Goal: Book appointment/travel/reservation

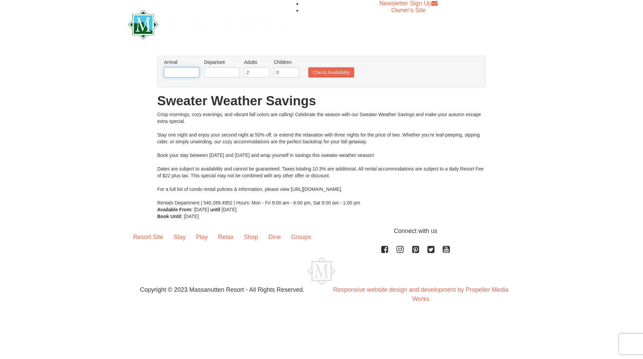
click at [192, 69] on input "text" at bounding box center [181, 72] width 35 height 10
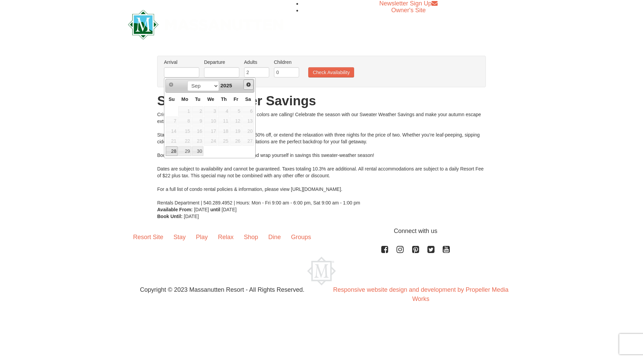
click at [247, 86] on span "Next" at bounding box center [248, 84] width 5 height 5
click at [245, 123] on span "11" at bounding box center [248, 121] width 12 height 10
click at [238, 122] on span "10" at bounding box center [236, 121] width 12 height 10
click at [247, 110] on link "4" at bounding box center [248, 111] width 12 height 10
type input "[DATE]"
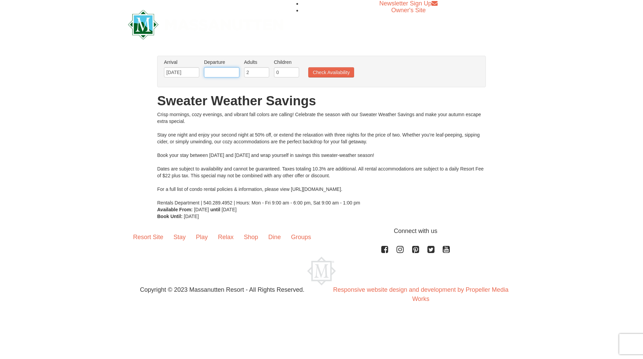
click at [226, 74] on input "text" at bounding box center [221, 72] width 35 height 10
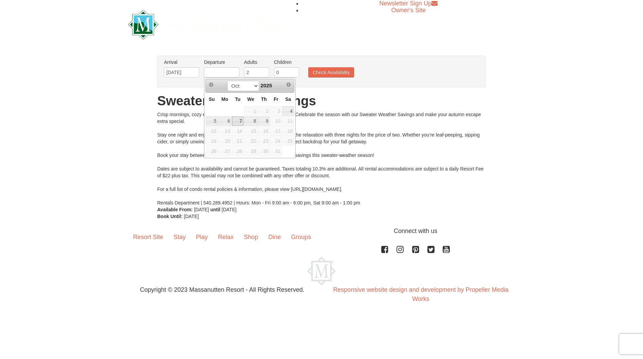
click at [235, 124] on link "7" at bounding box center [238, 121] width 12 height 10
type input "[DATE]"
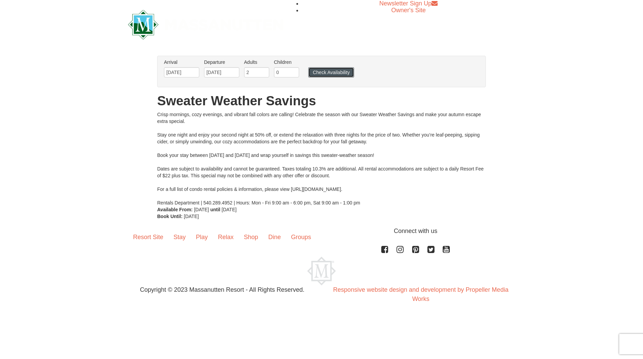
click at [339, 75] on button "Check Availability" at bounding box center [331, 72] width 46 height 10
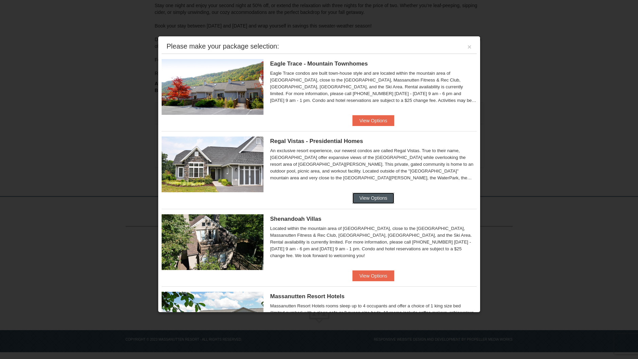
click at [369, 194] on button "View Options" at bounding box center [372, 197] width 41 height 11
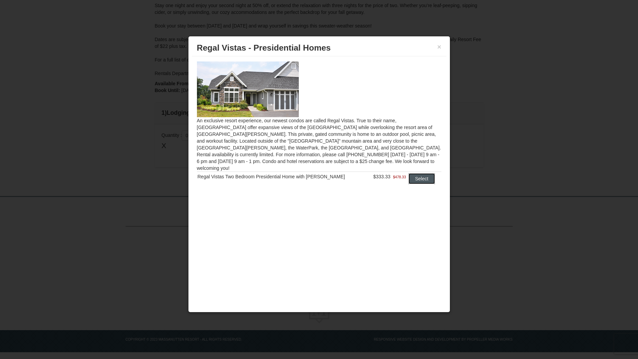
click at [418, 173] on button "Select" at bounding box center [421, 178] width 27 height 11
